Goal: Task Accomplishment & Management: Manage account settings

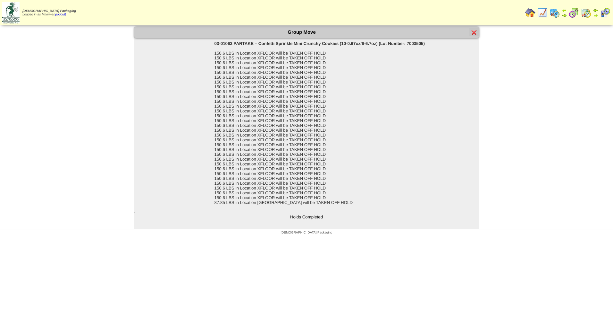
click at [476, 31] on img at bounding box center [474, 32] width 5 height 5
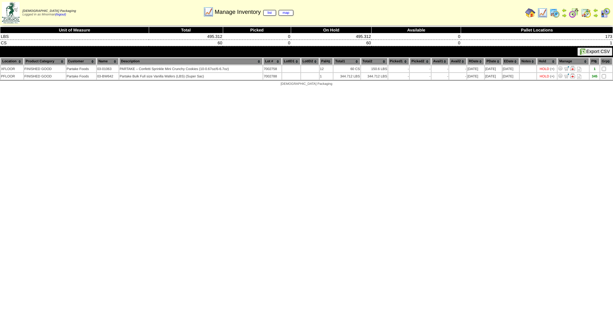
click at [543, 12] on img at bounding box center [543, 13] width 10 height 10
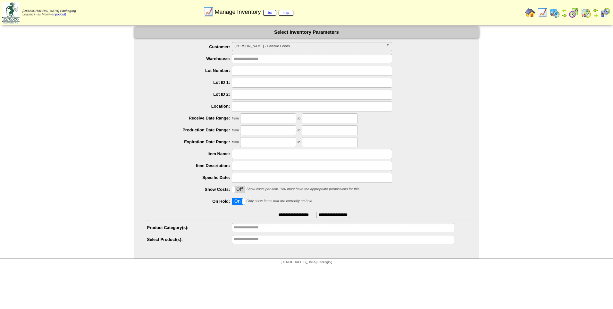
click at [276, 48] on span "PARTAK - Partake Foods" at bounding box center [309, 46] width 149 height 8
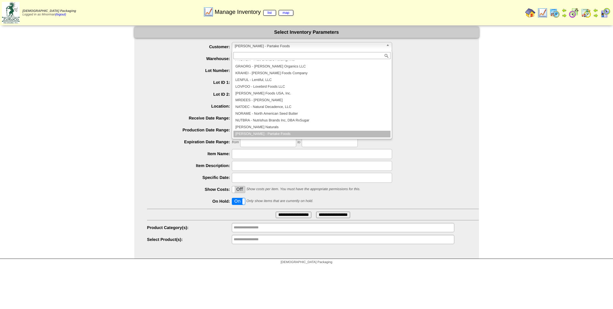
scroll to position [97, 0]
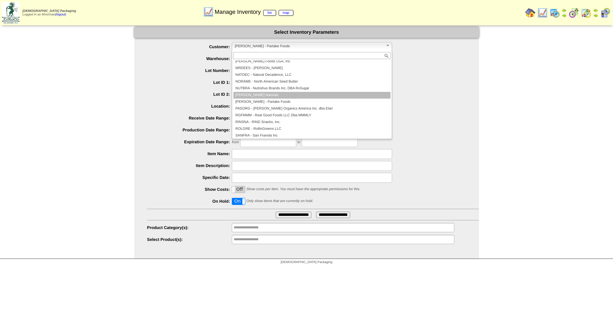
click at [276, 97] on li "OTTONA - Ottos Naturals" at bounding box center [311, 95] width 157 height 7
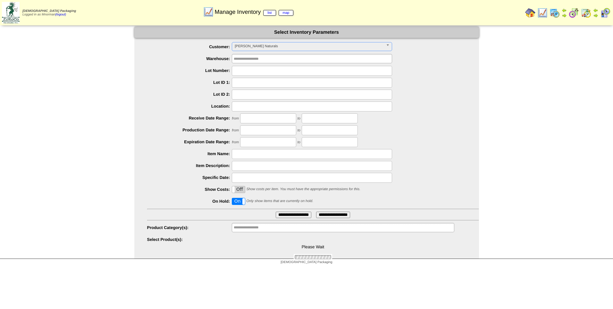
click at [295, 214] on input "**********" at bounding box center [294, 214] width 36 height 6
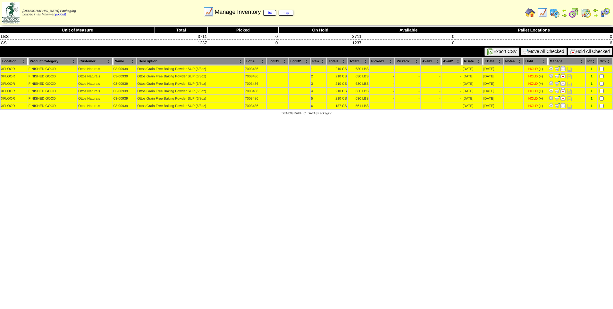
click at [590, 51] on button "Hold All Checked" at bounding box center [590, 51] width 45 height 7
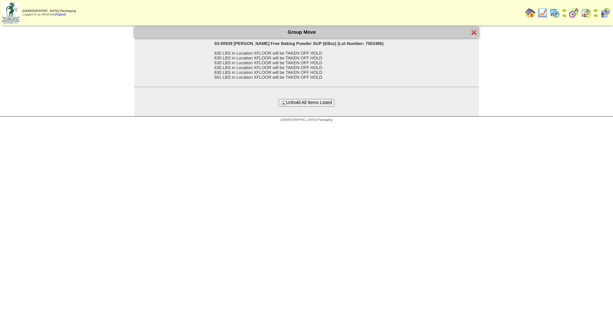
click at [308, 98] on form "Group Move 03-00939 Ottos Grain Free Baking Powder SUP (6/8oz) (Lot Number: 700…" at bounding box center [306, 67] width 345 height 80
click at [310, 100] on button "Unhold All Items Listed" at bounding box center [307, 102] width 56 height 7
